Goal: Find specific page/section: Find specific page/section

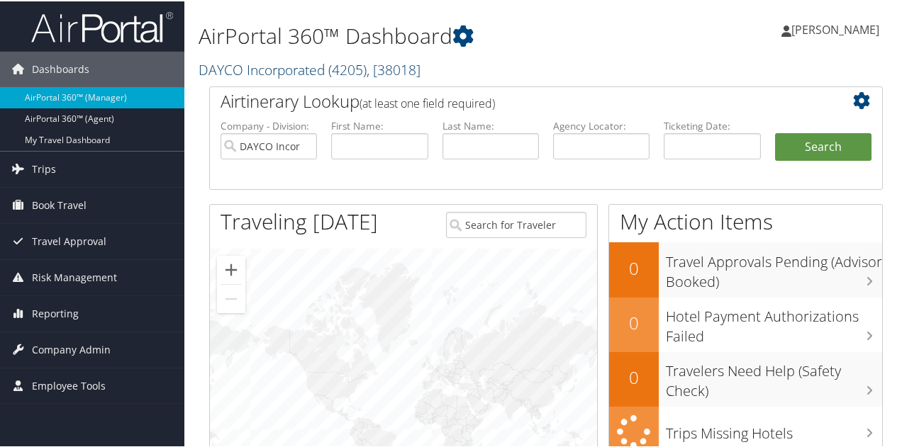
click at [282, 69] on link "DAYCO Incorporated ( 4205 ) , [ 38018 ]" at bounding box center [310, 68] width 222 height 19
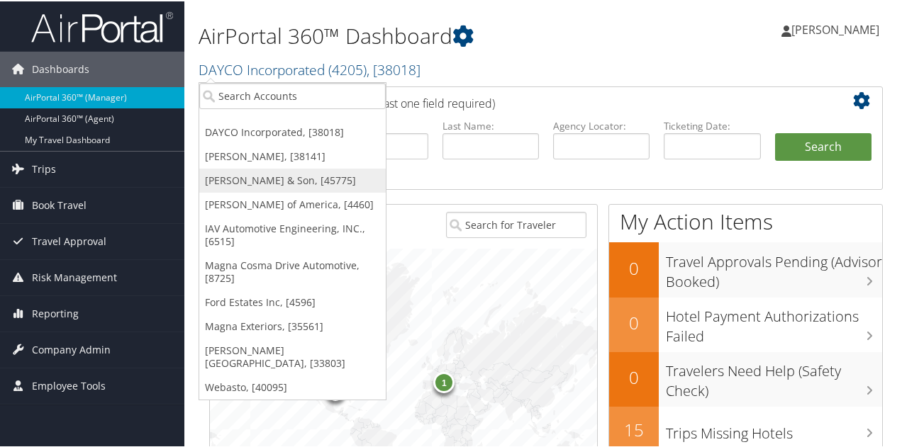
click at [277, 179] on link "[PERSON_NAME] & Son, [45775]" at bounding box center [292, 179] width 186 height 24
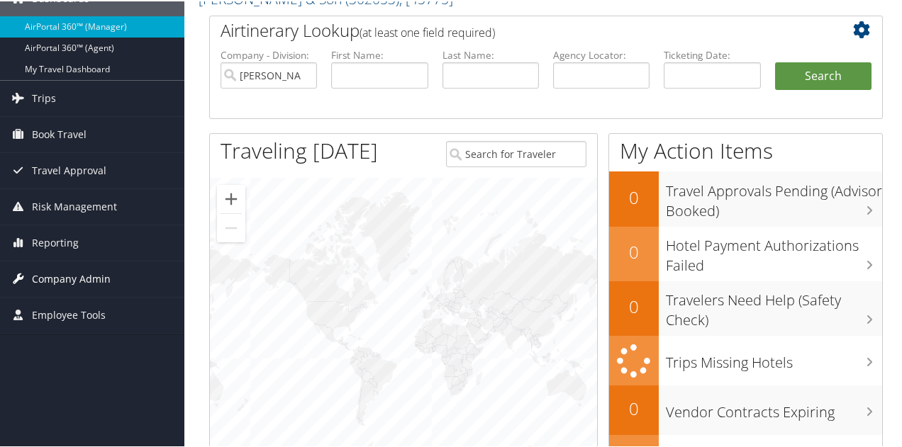
click at [68, 274] on span "Company Admin" at bounding box center [71, 277] width 79 height 35
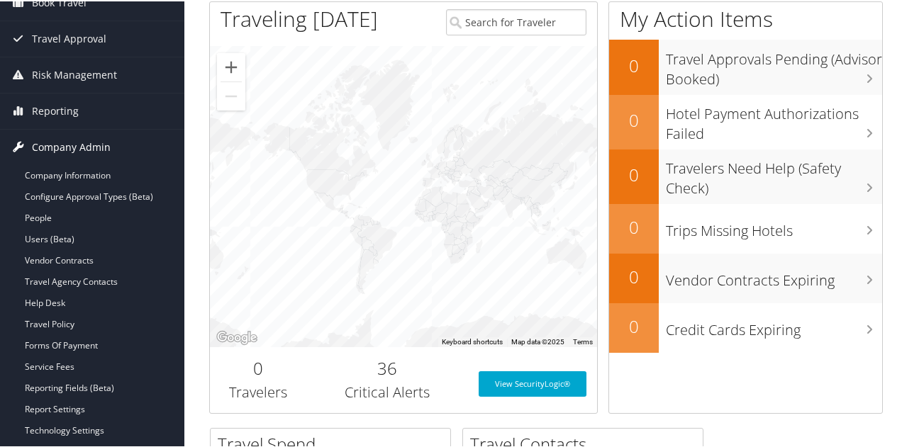
scroll to position [213, 0]
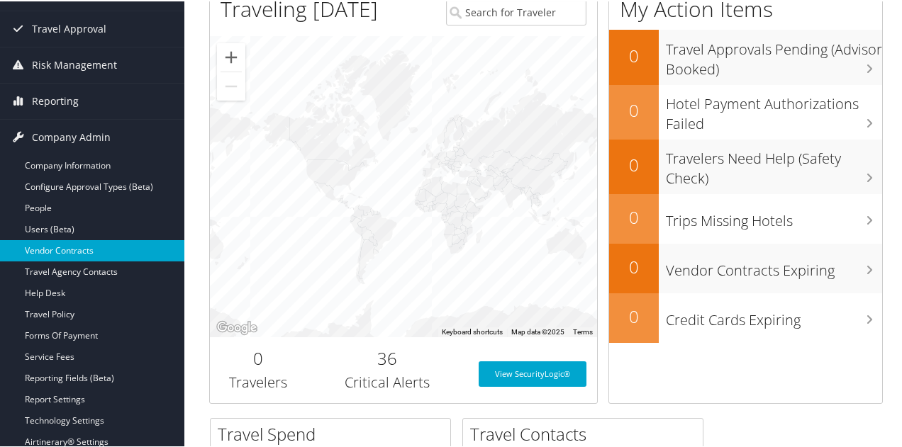
click at [84, 249] on link "Vendor Contracts" at bounding box center [92, 249] width 184 height 21
